Goal: Task Accomplishment & Management: Manage account settings

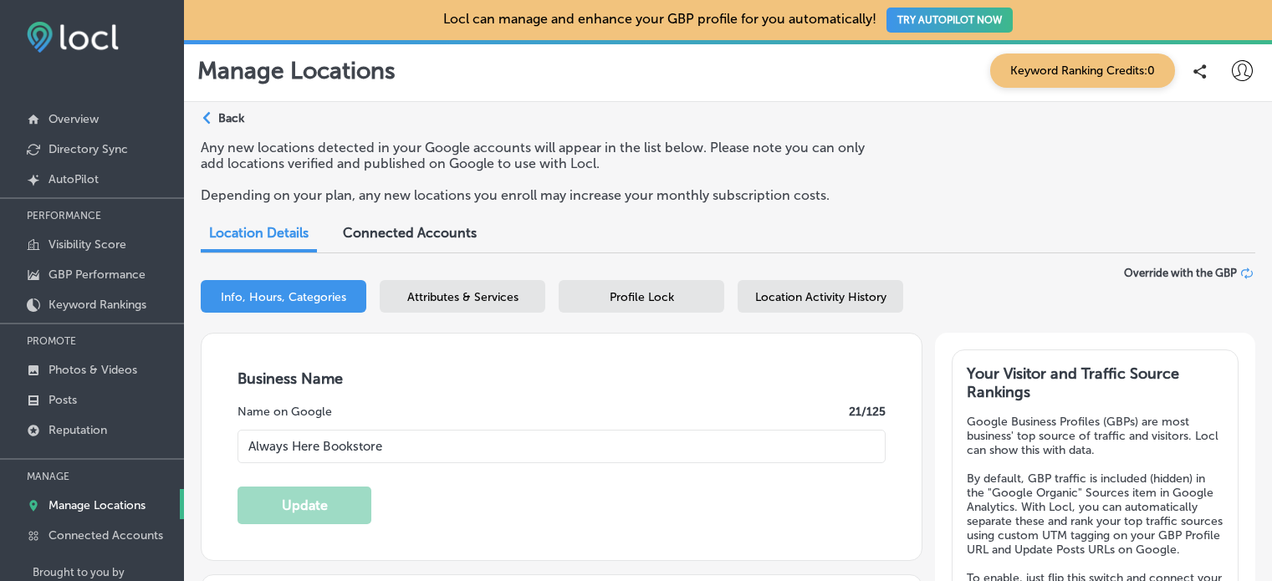
select select "US"
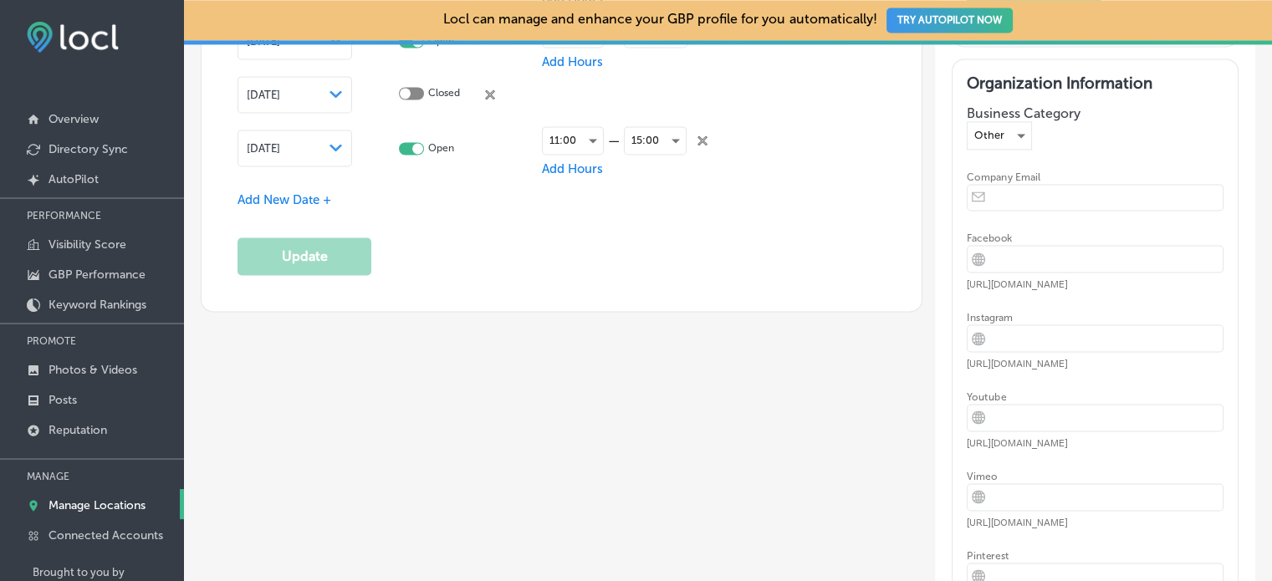
checkbox input "true"
type input "[STREET_ADDRESS][PERSON_NAME]"
type input "[GEOGRAPHIC_DATA]"
type input "97217"
type input "US"
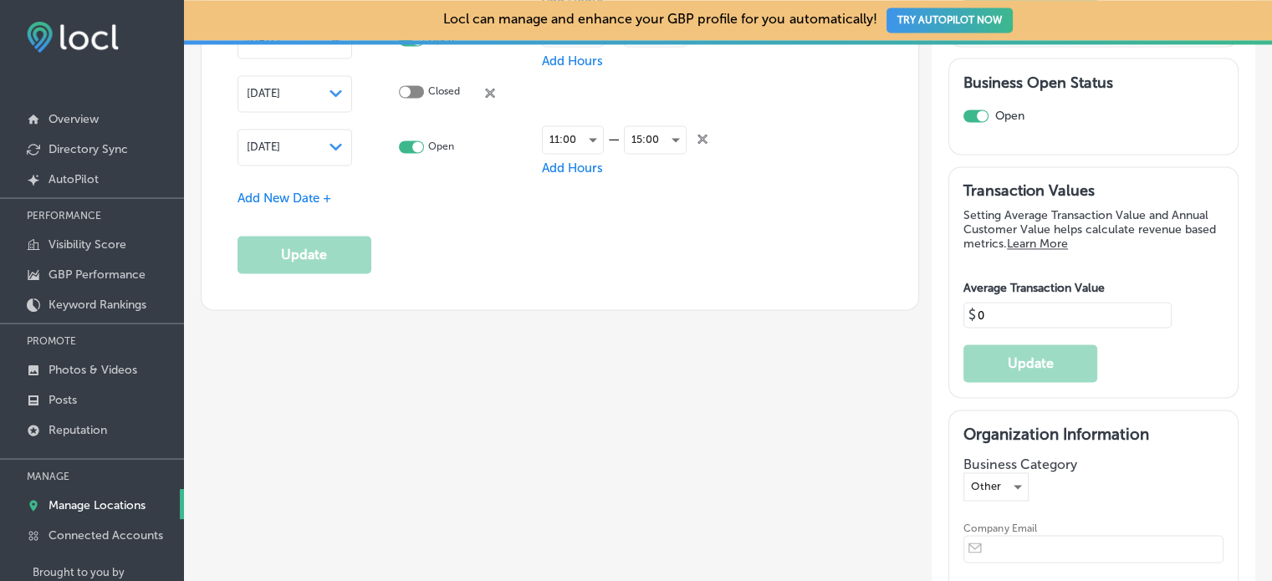
type input "[URL][DOMAIN_NAME]"
type input "18"
type input "[URL][DOMAIN_NAME]"
type input "[PHONE_NUMBER]"
